Goal: Task Accomplishment & Management: Manage account settings

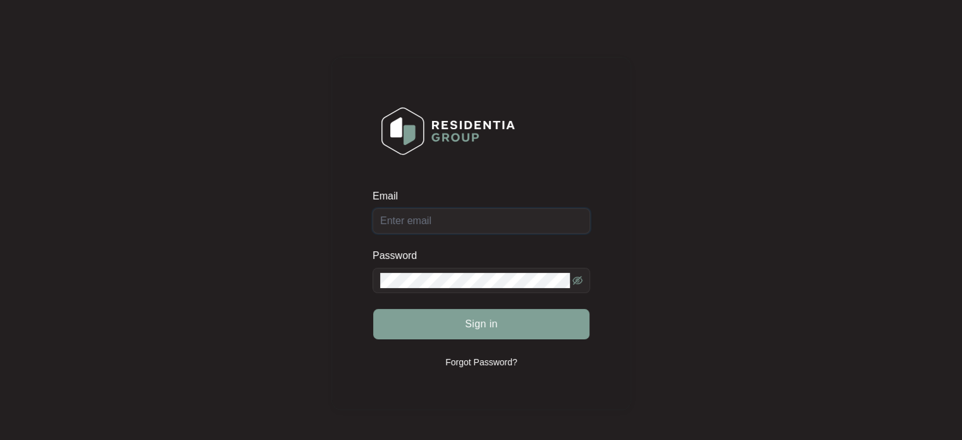
type input "[EMAIL_ADDRESS][DOMAIN_NAME]"
click at [576, 277] on icon "eye-invisible" at bounding box center [578, 280] width 10 height 10
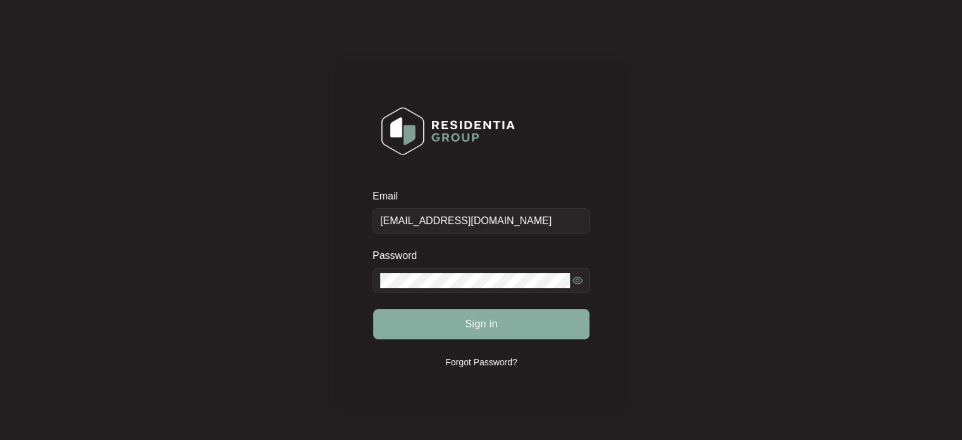
click at [493, 315] on button "Sign in" at bounding box center [481, 324] width 216 height 30
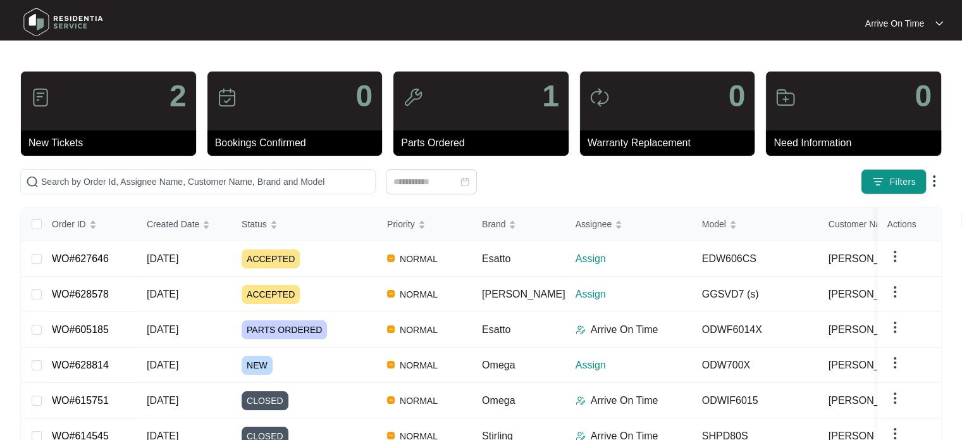
click at [934, 21] on div "Arrive On Time" at bounding box center [904, 23] width 78 height 13
click at [896, 70] on p "Log Out" at bounding box center [913, 67] width 37 height 13
